Goal: Information Seeking & Learning: Learn about a topic

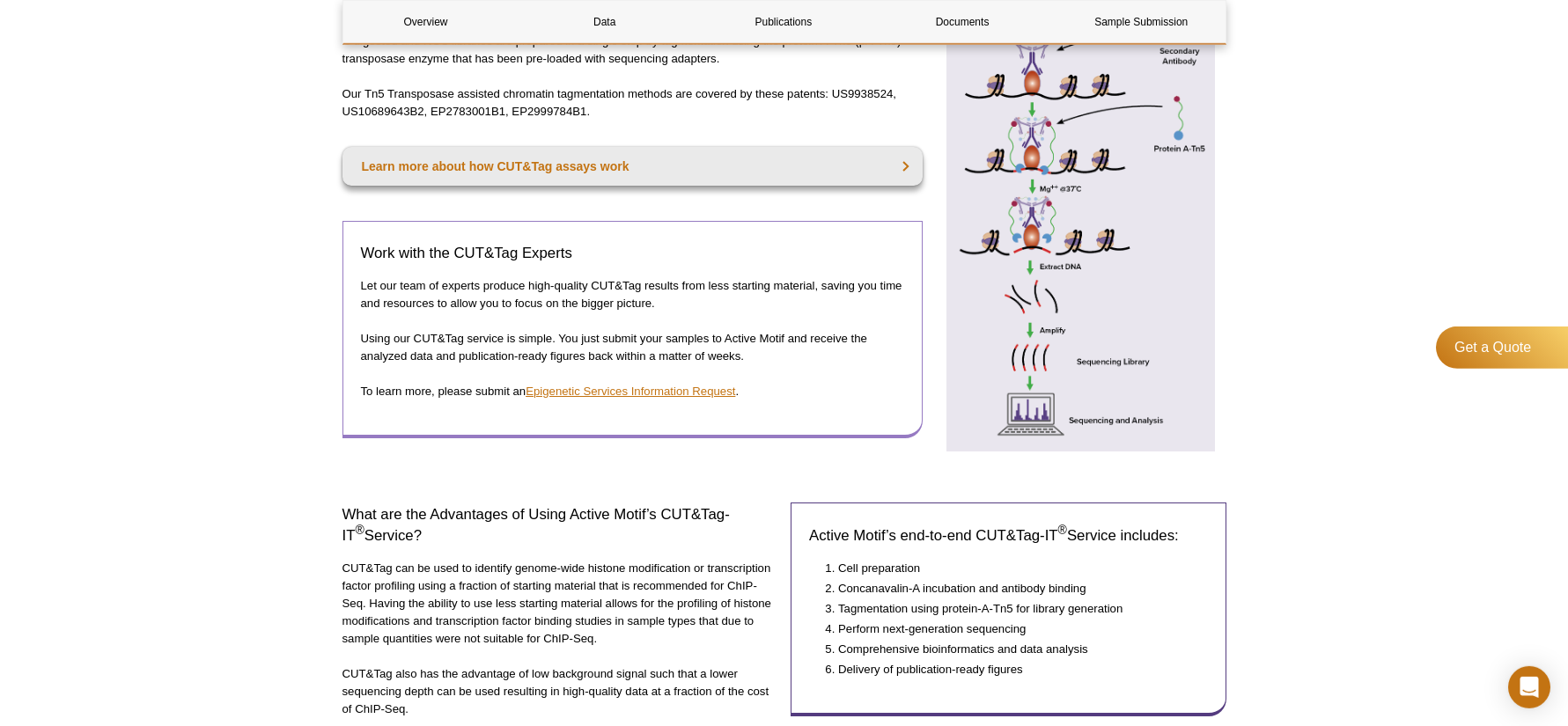
scroll to position [662, 0]
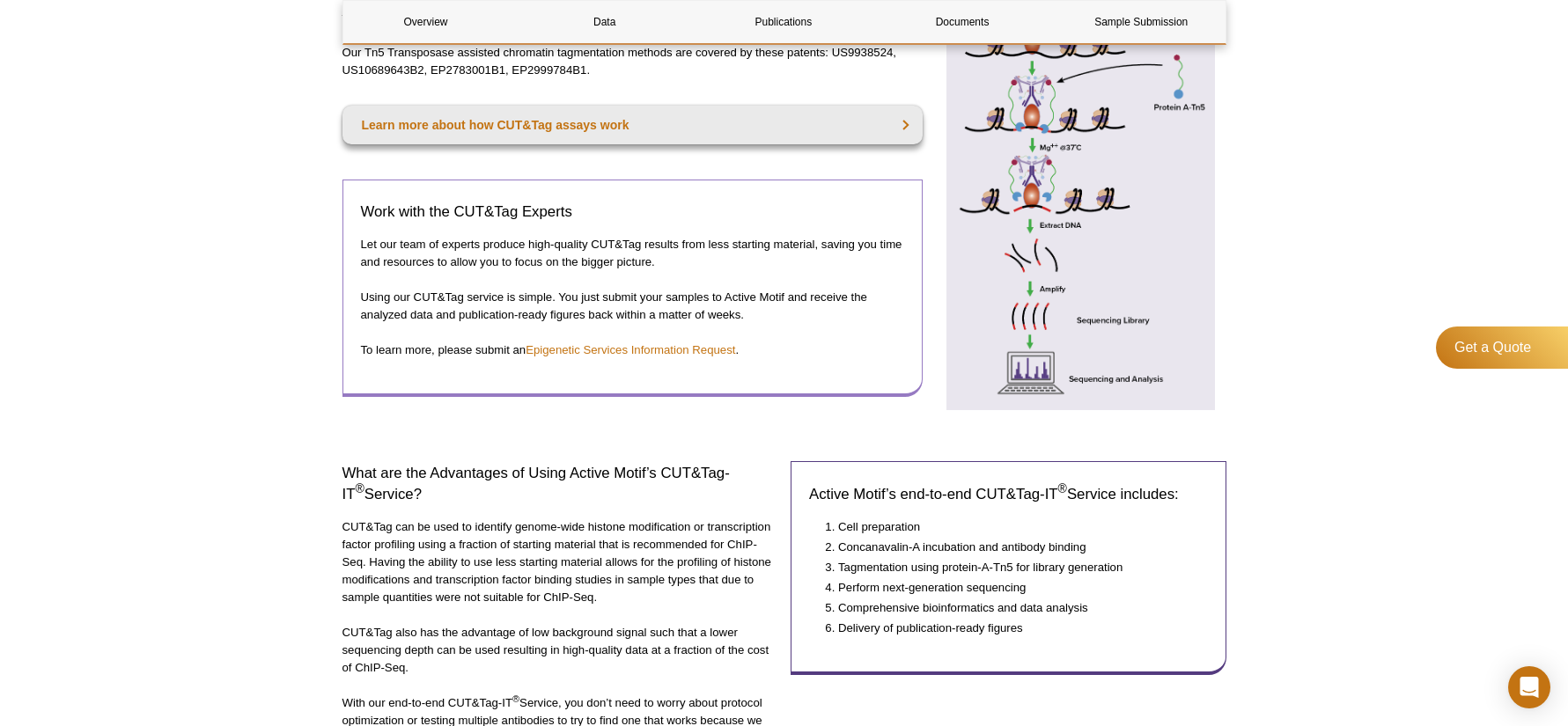
click at [664, 261] on p "Let our team of experts produce high-quality CUT&Tag results from less starting…" at bounding box center [632, 254] width 543 height 36
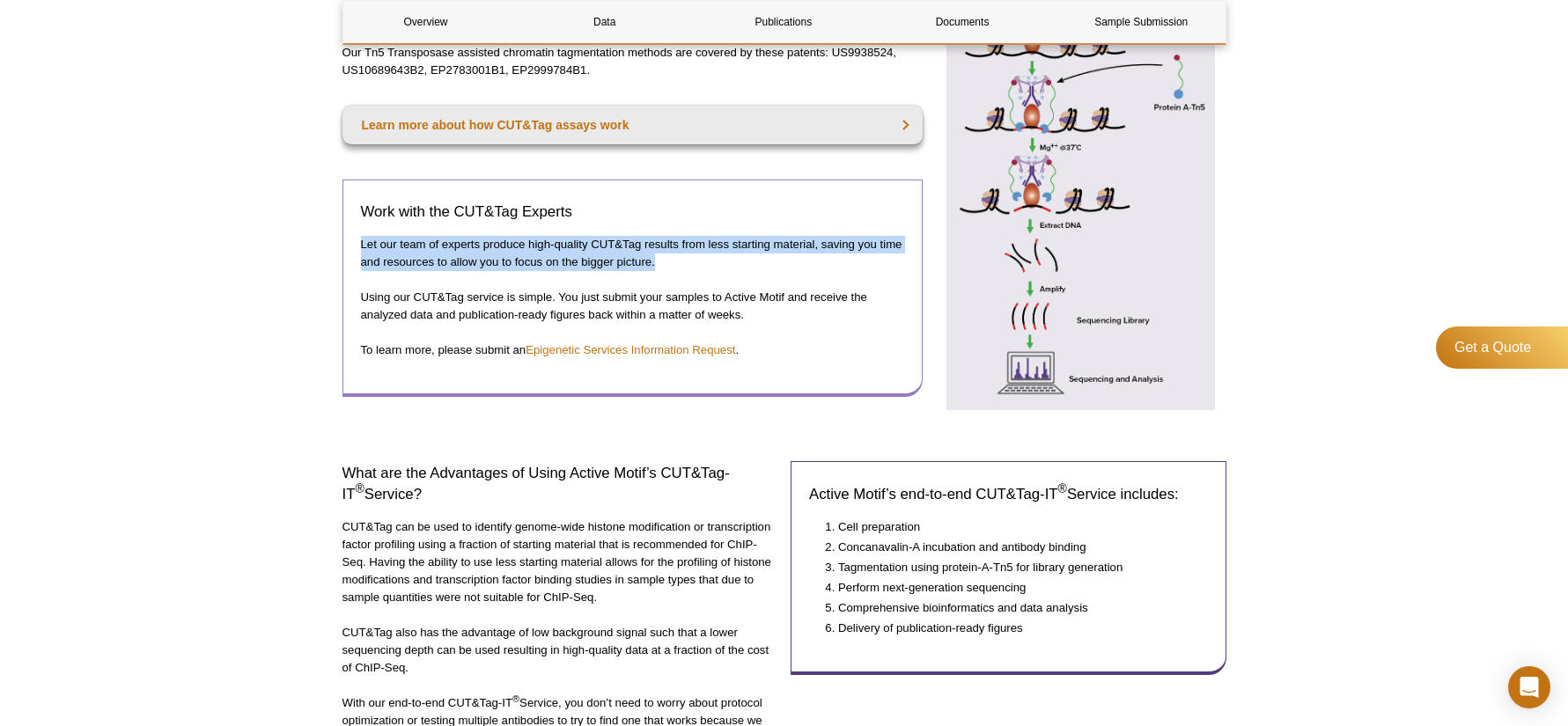
drag, startPoint x: 665, startPoint y: 261, endPoint x: 359, endPoint y: 249, distance: 306.2
click at [357, 246] on div "Work with the CUT&Tag Experts​ Let our team of experts produce high-quality CUT…" at bounding box center [633, 288] width 581 height 218
copy p "Let our team of experts produce high-quality CUT&Tag results from less starting…"
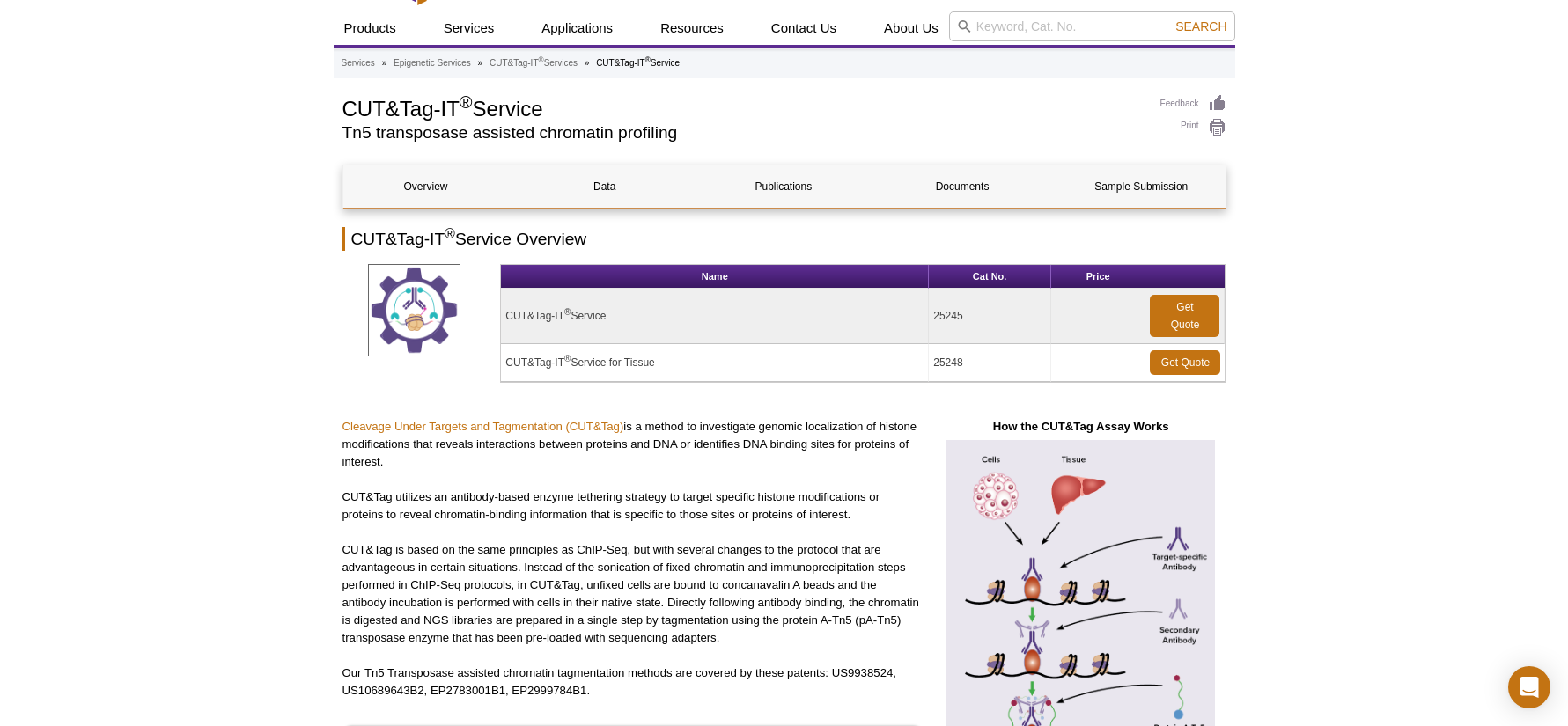
scroll to position [0, 0]
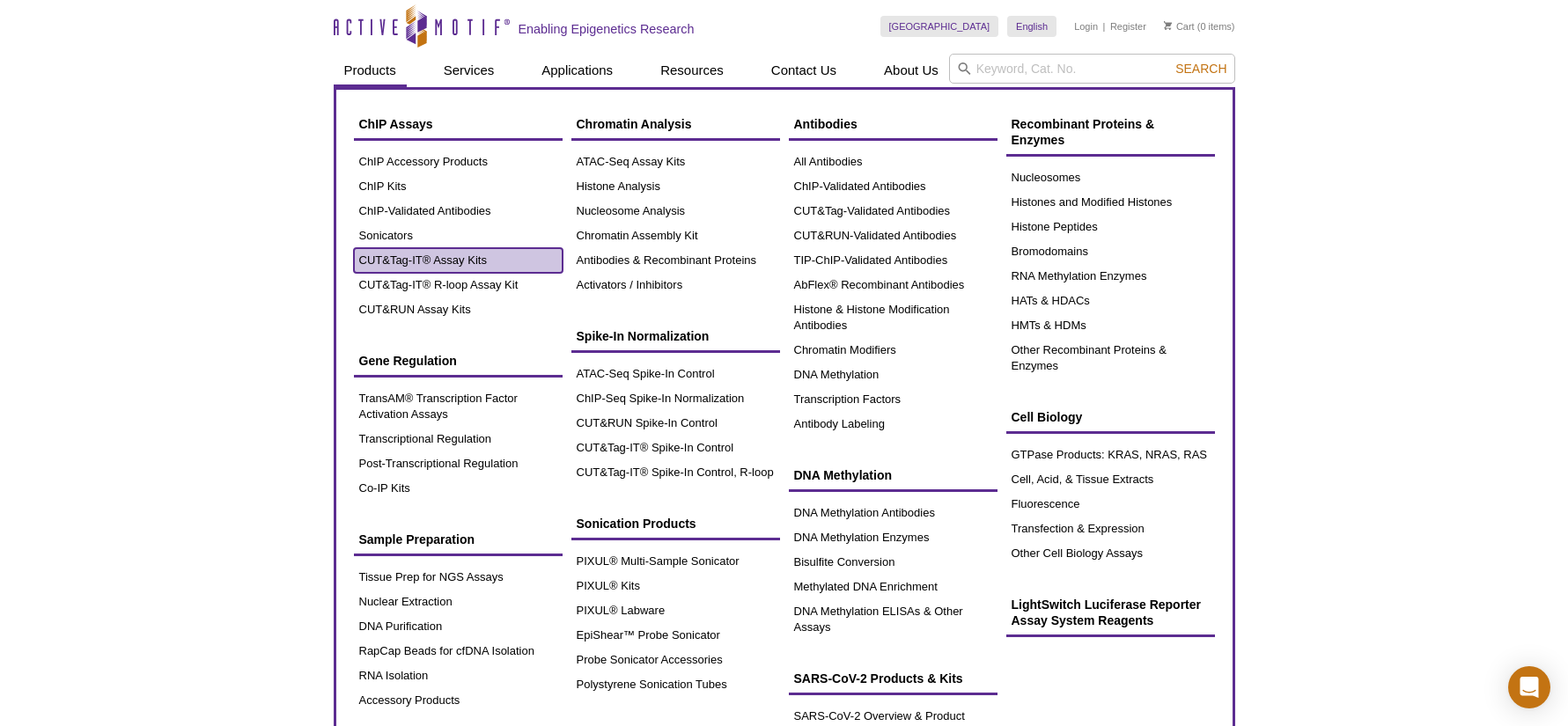
click at [414, 261] on link "CUT&Tag-IT® Assay Kits" at bounding box center [458, 260] width 208 height 25
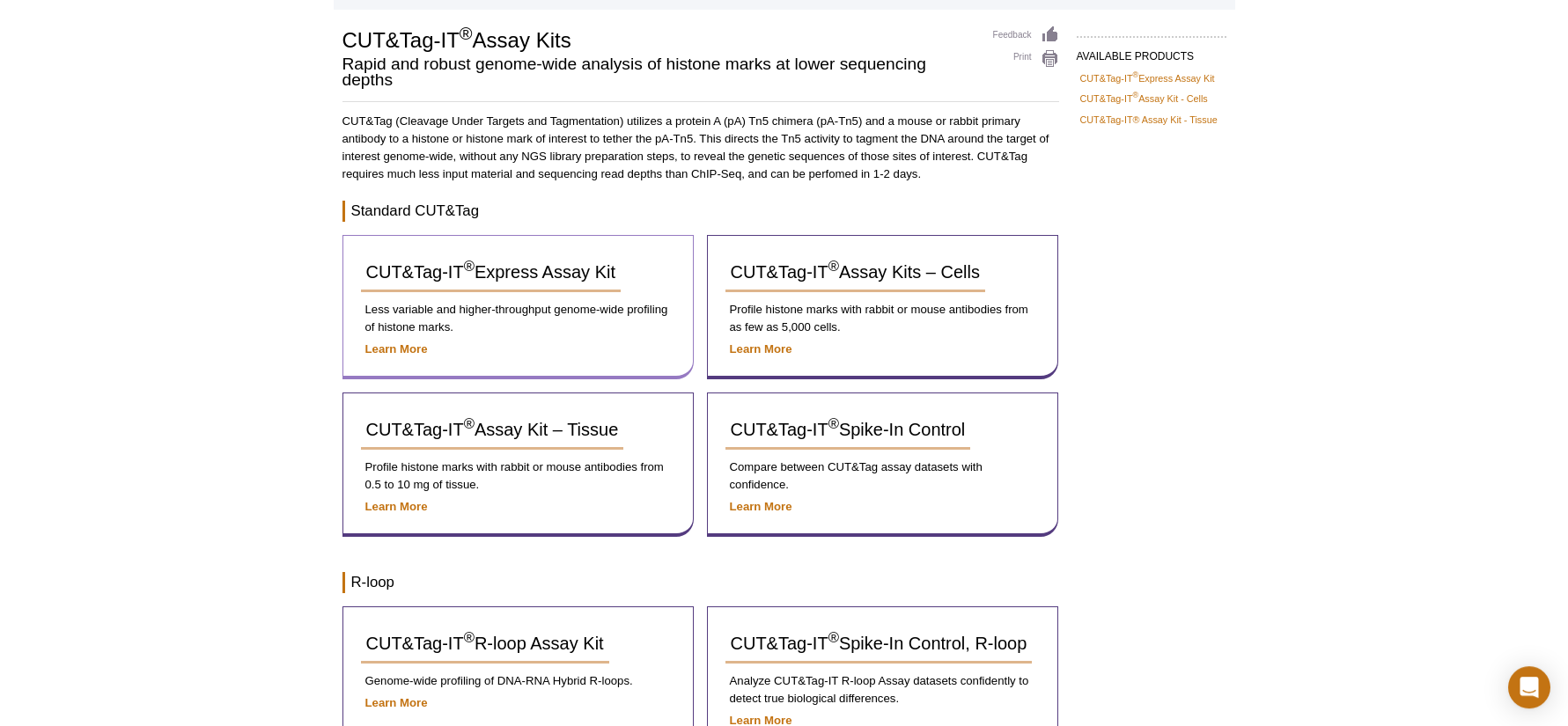
scroll to position [126, 0]
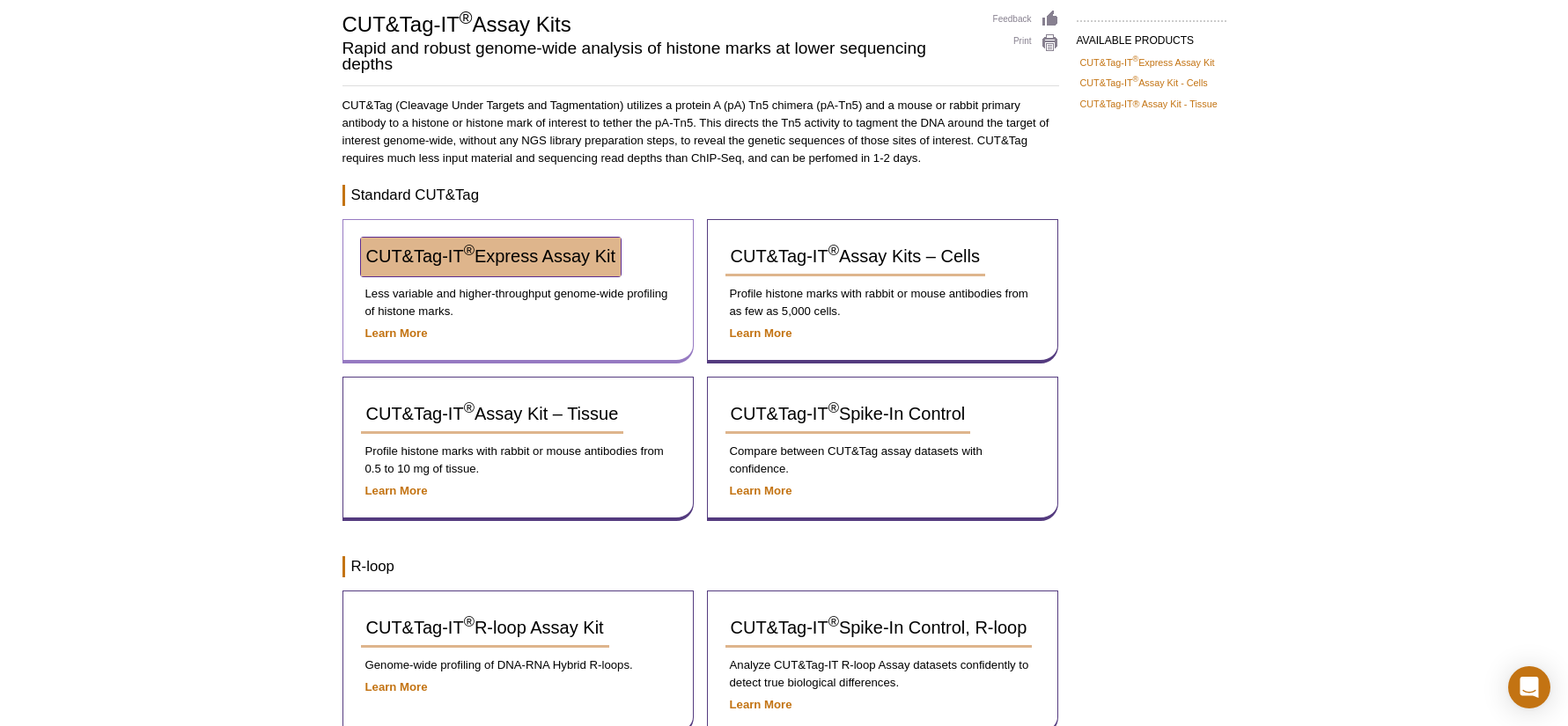
drag, startPoint x: 521, startPoint y: 255, endPoint x: 532, endPoint y: 248, distance: 13.0
click at [521, 255] on span "CUT&Tag-IT ® Express Assay Kit" at bounding box center [491, 256] width 249 height 19
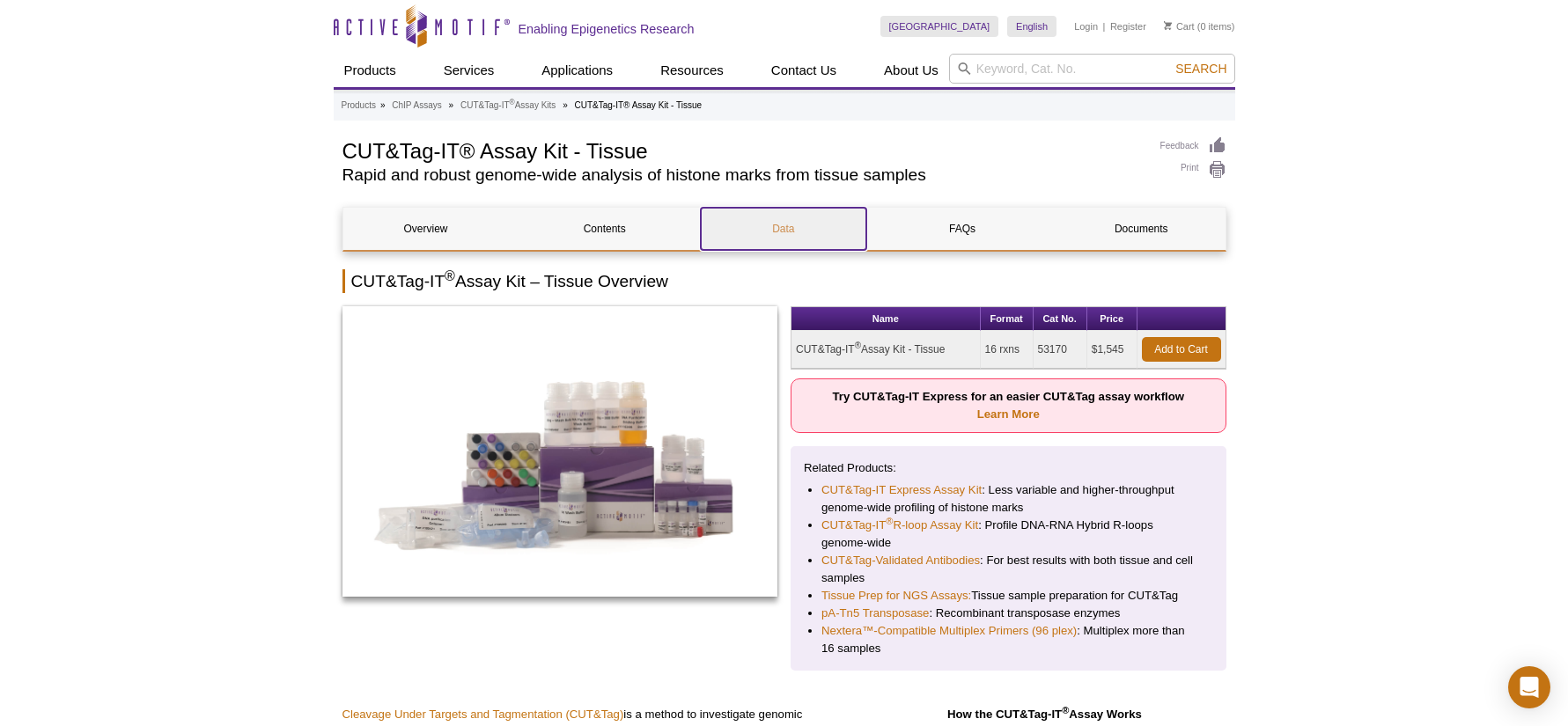
click at [775, 226] on link "Data" at bounding box center [784, 229] width 166 height 42
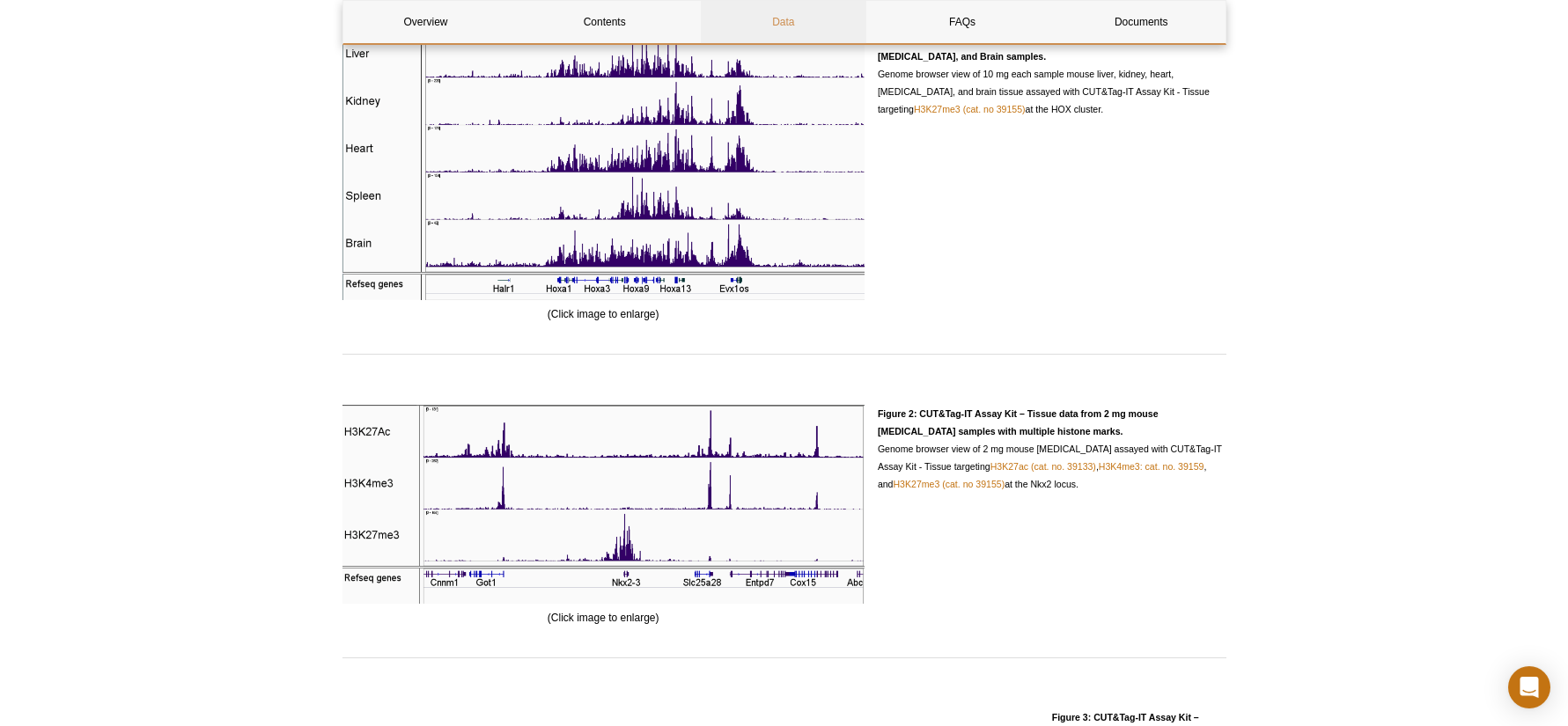
scroll to position [2935, 0]
